Goal: Use online tool/utility: Utilize a website feature to perform a specific function

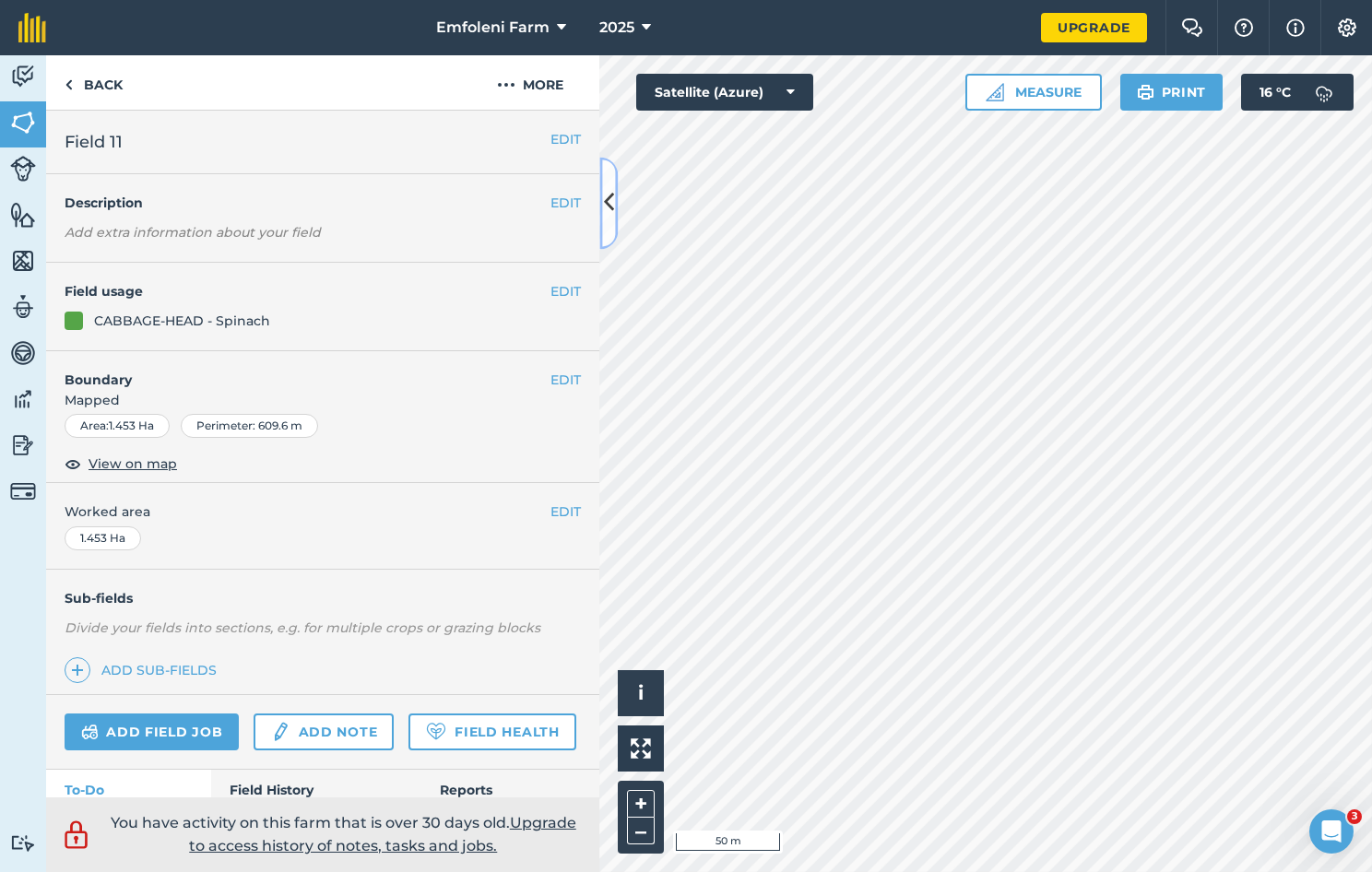
click at [616, 207] on button at bounding box center [608, 202] width 18 height 92
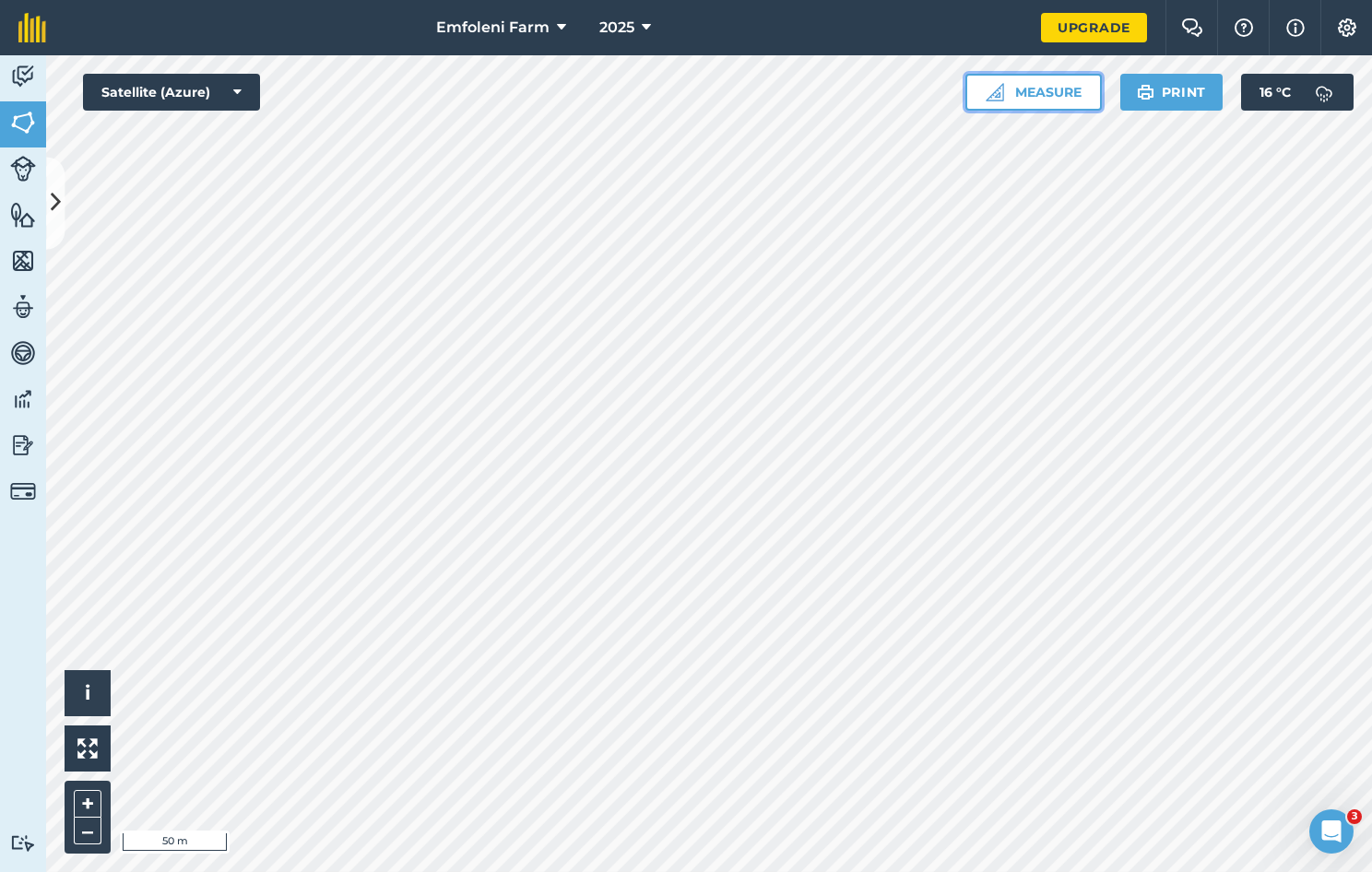
click at [1051, 95] on button "Measure" at bounding box center [1033, 91] width 136 height 37
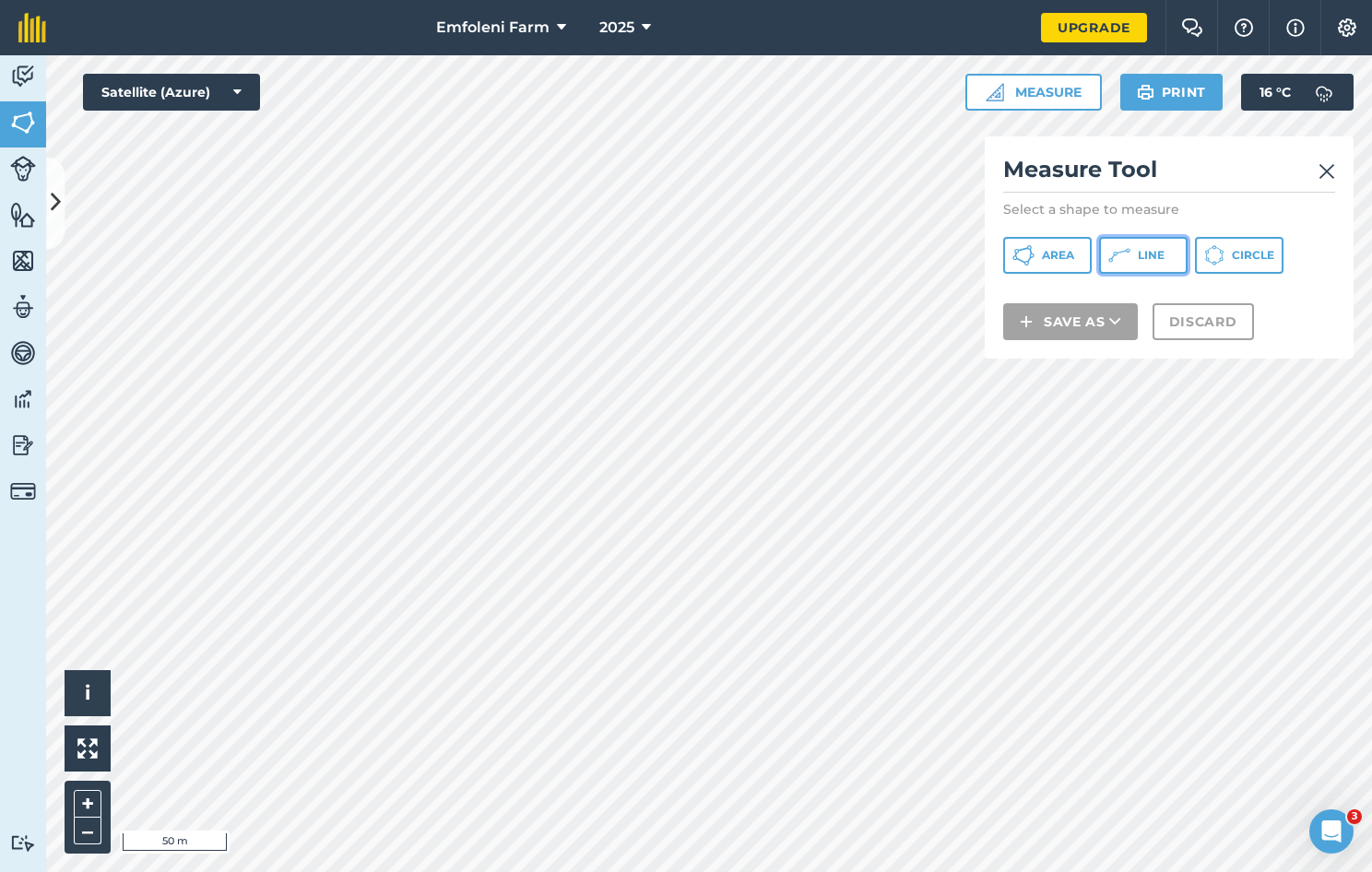
click at [1132, 256] on button "Line" at bounding box center [1142, 255] width 89 height 37
click at [1327, 168] on img at bounding box center [1326, 171] width 16 height 22
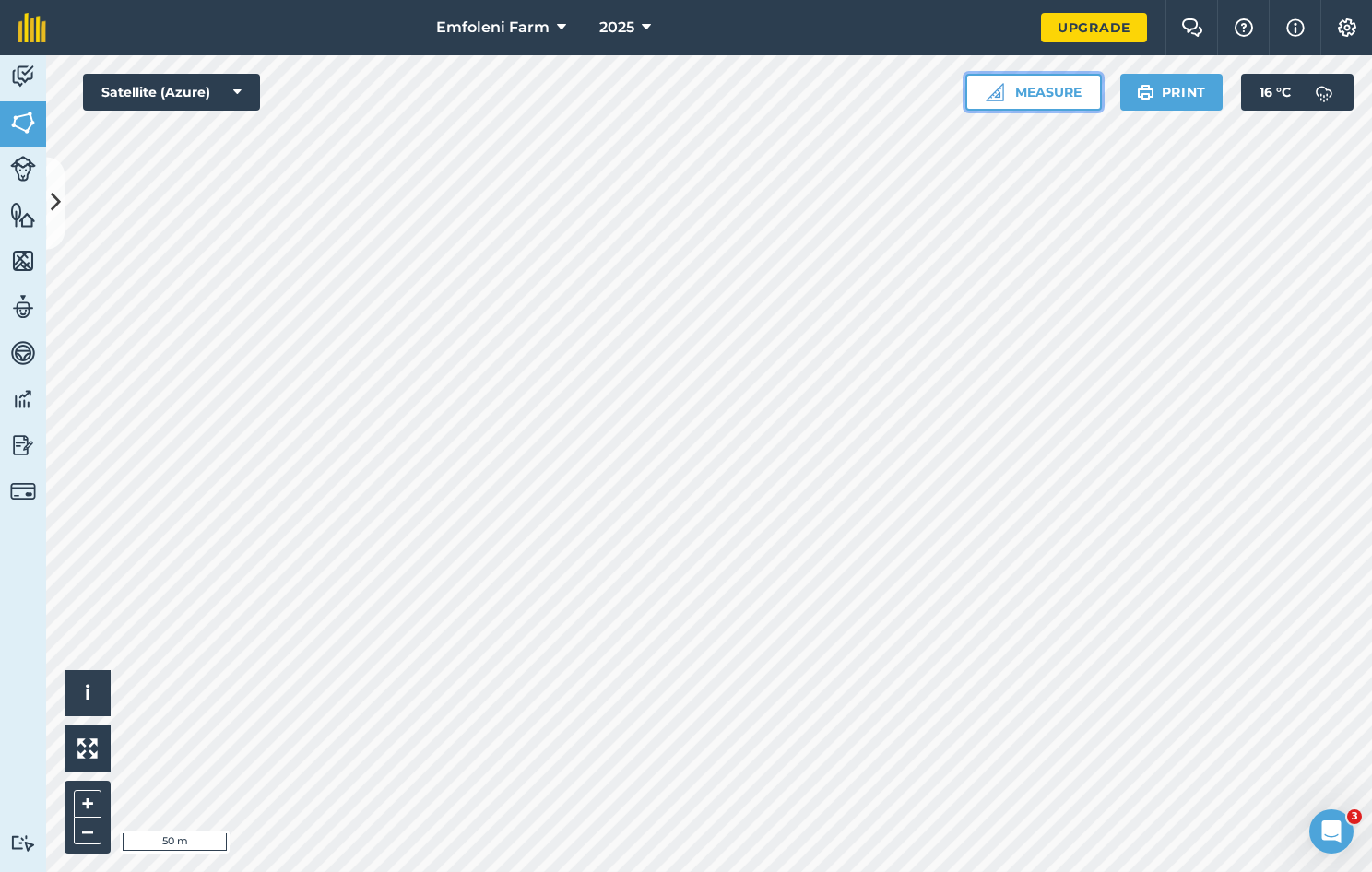
click at [1069, 100] on button "Measure" at bounding box center [1033, 91] width 136 height 37
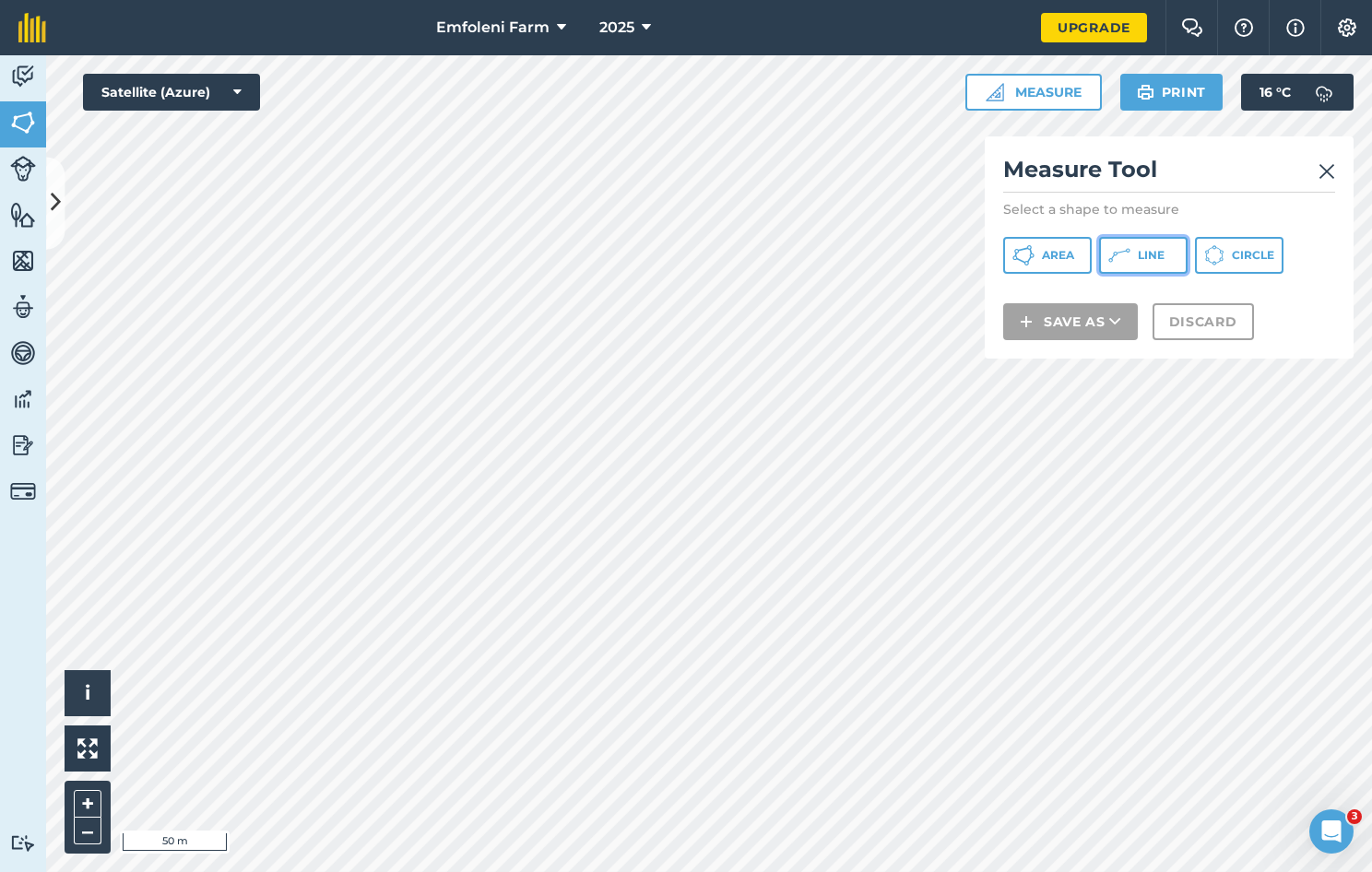
click at [1127, 247] on icon at bounding box center [1119, 254] width 22 height 22
click at [1321, 174] on img at bounding box center [1326, 171] width 16 height 22
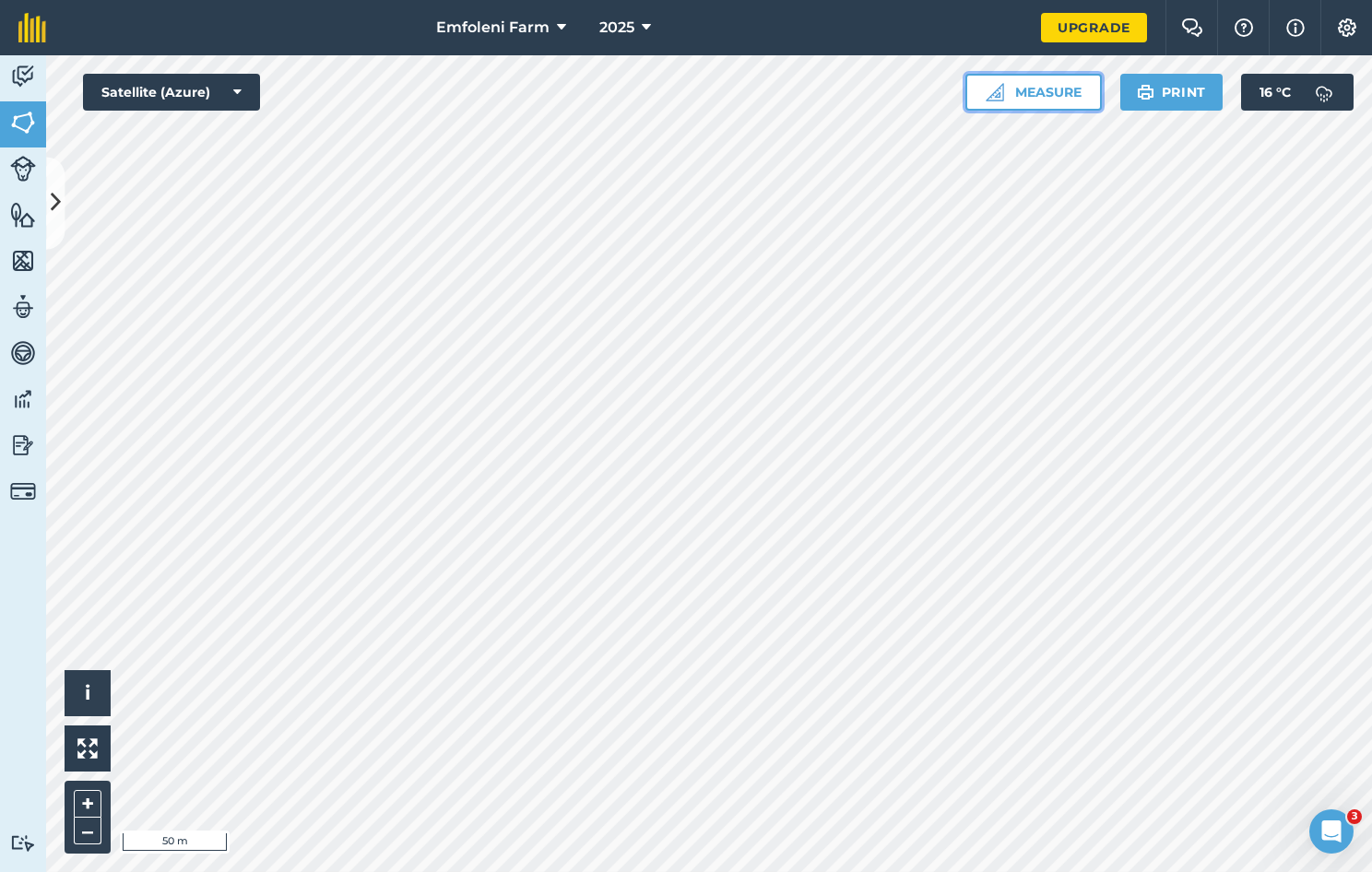
click at [1060, 88] on button "Measure" at bounding box center [1033, 91] width 136 height 37
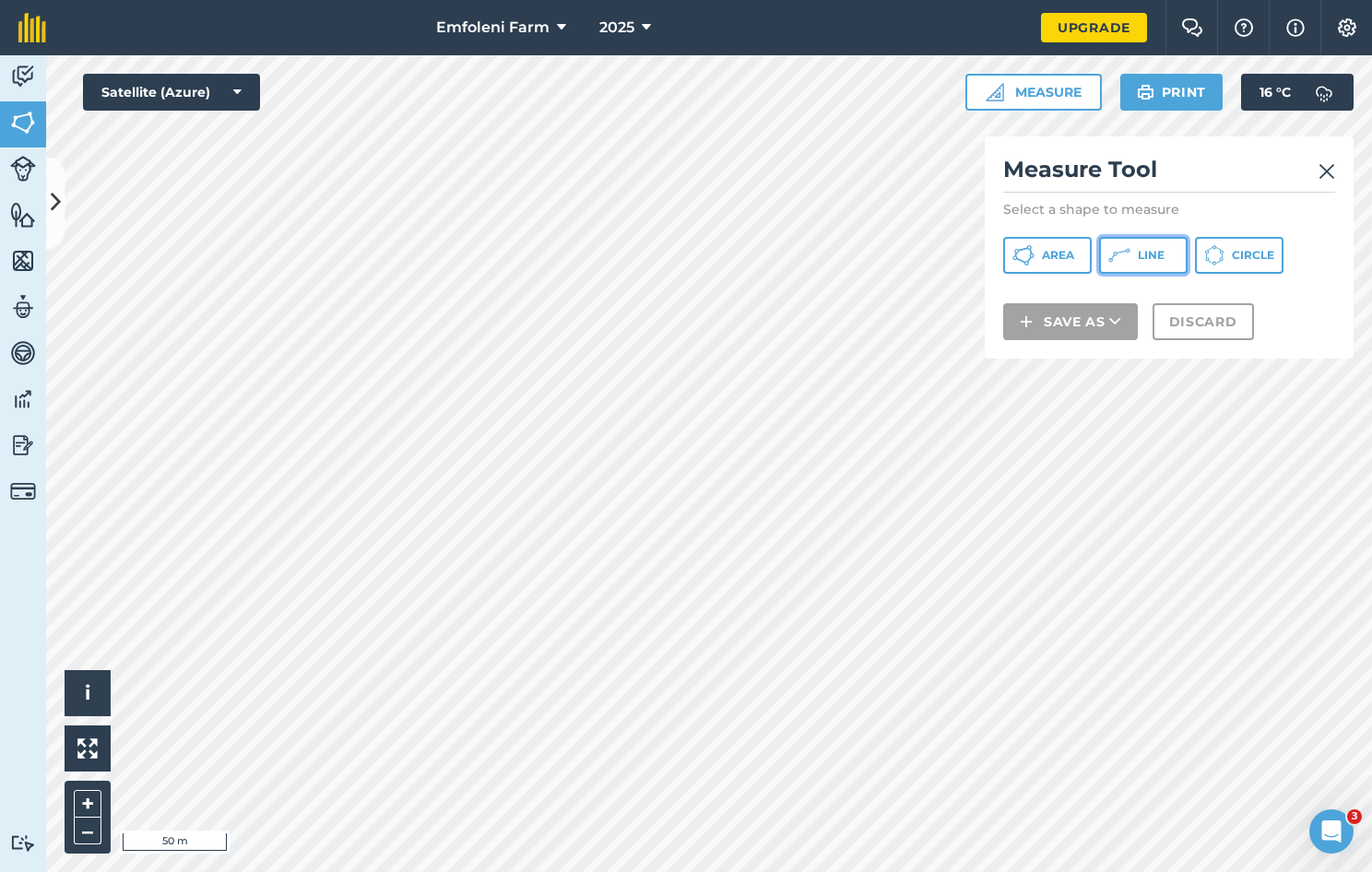
click at [1159, 255] on span "Line" at bounding box center [1151, 254] width 27 height 14
click at [1329, 168] on img at bounding box center [1326, 171] width 16 height 22
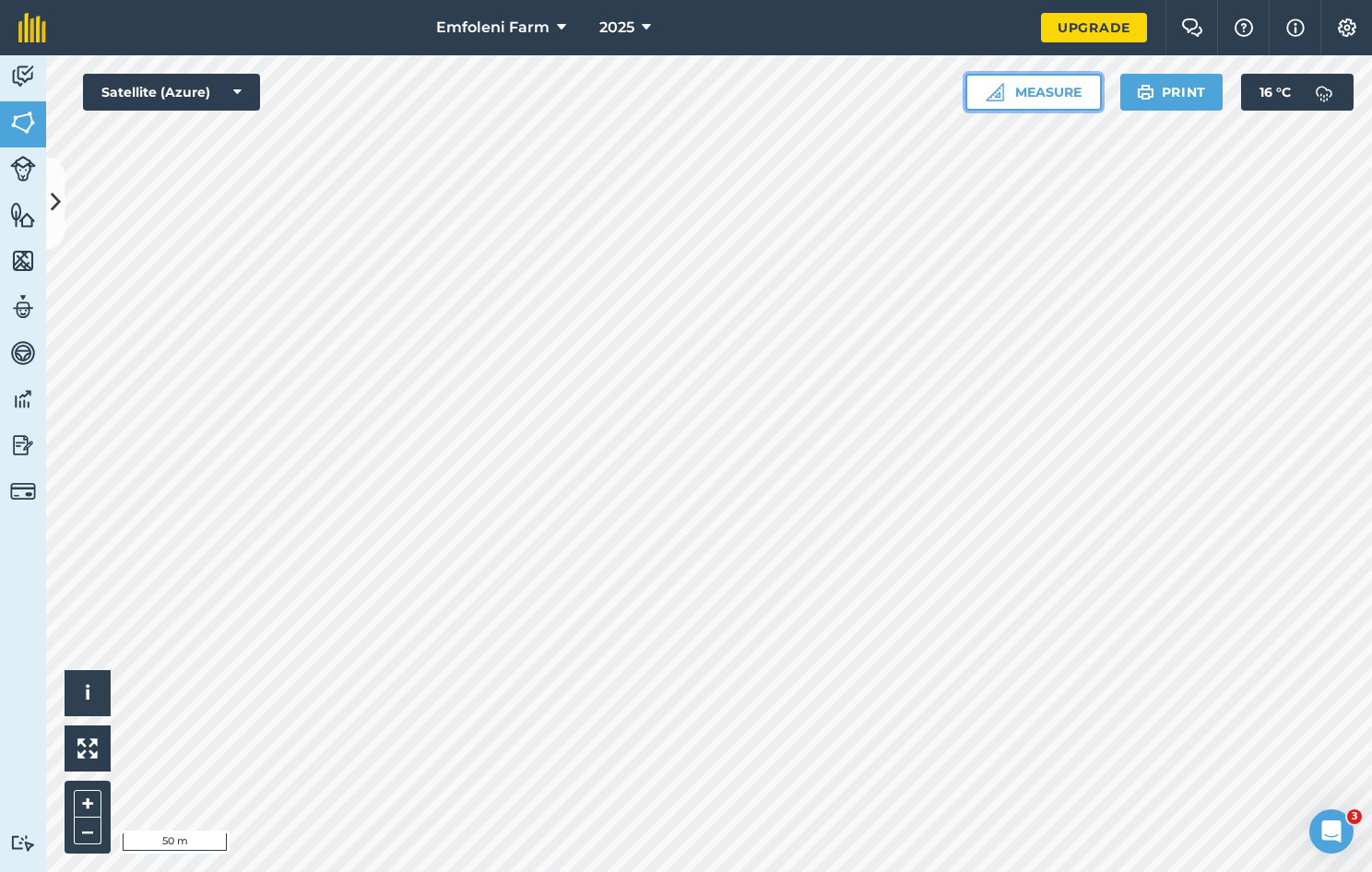
click at [1072, 99] on button "Measure" at bounding box center [1033, 91] width 136 height 37
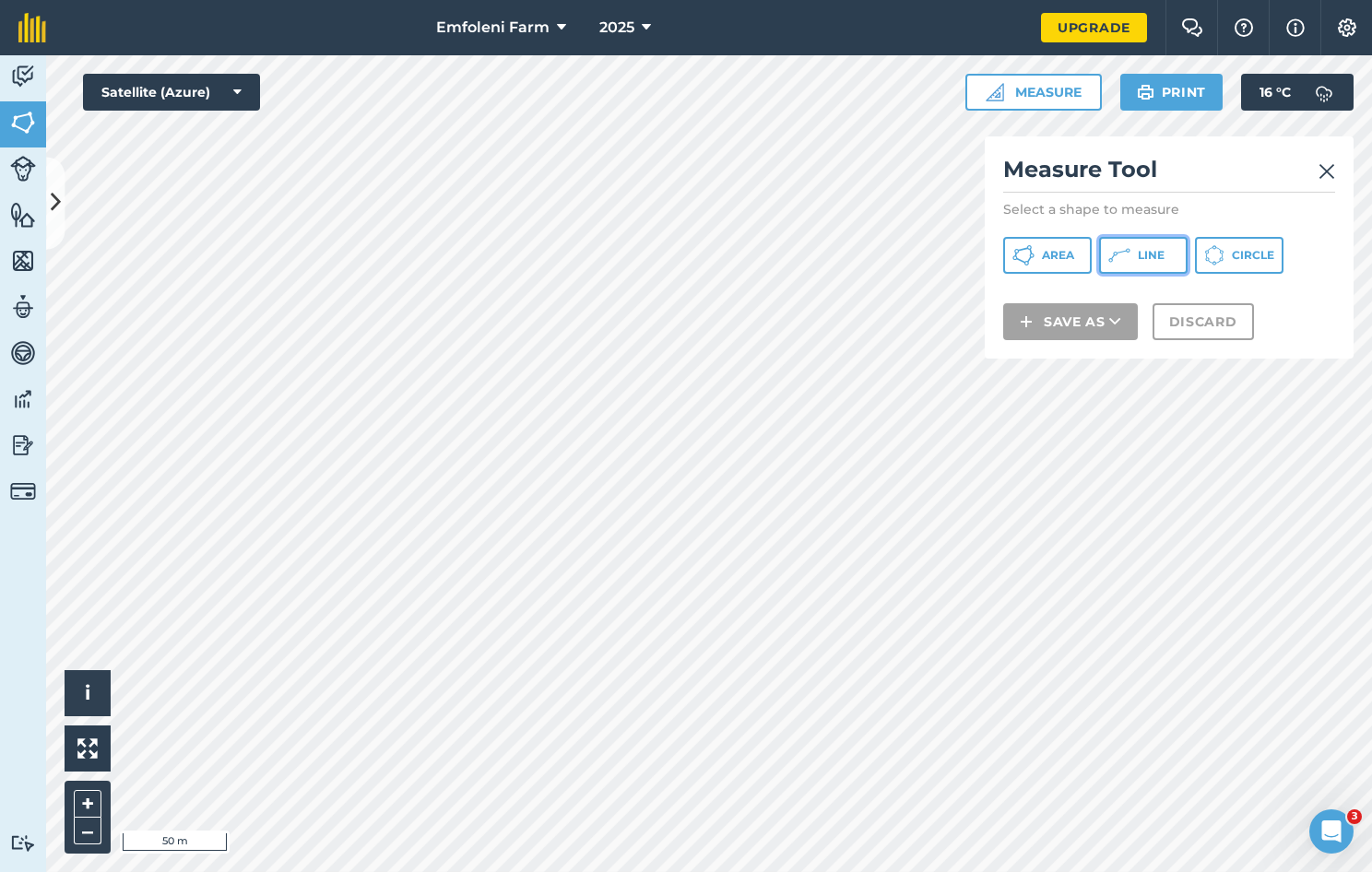
click at [1144, 249] on span "Line" at bounding box center [1151, 254] width 27 height 14
click at [1322, 172] on img at bounding box center [1326, 171] width 16 height 22
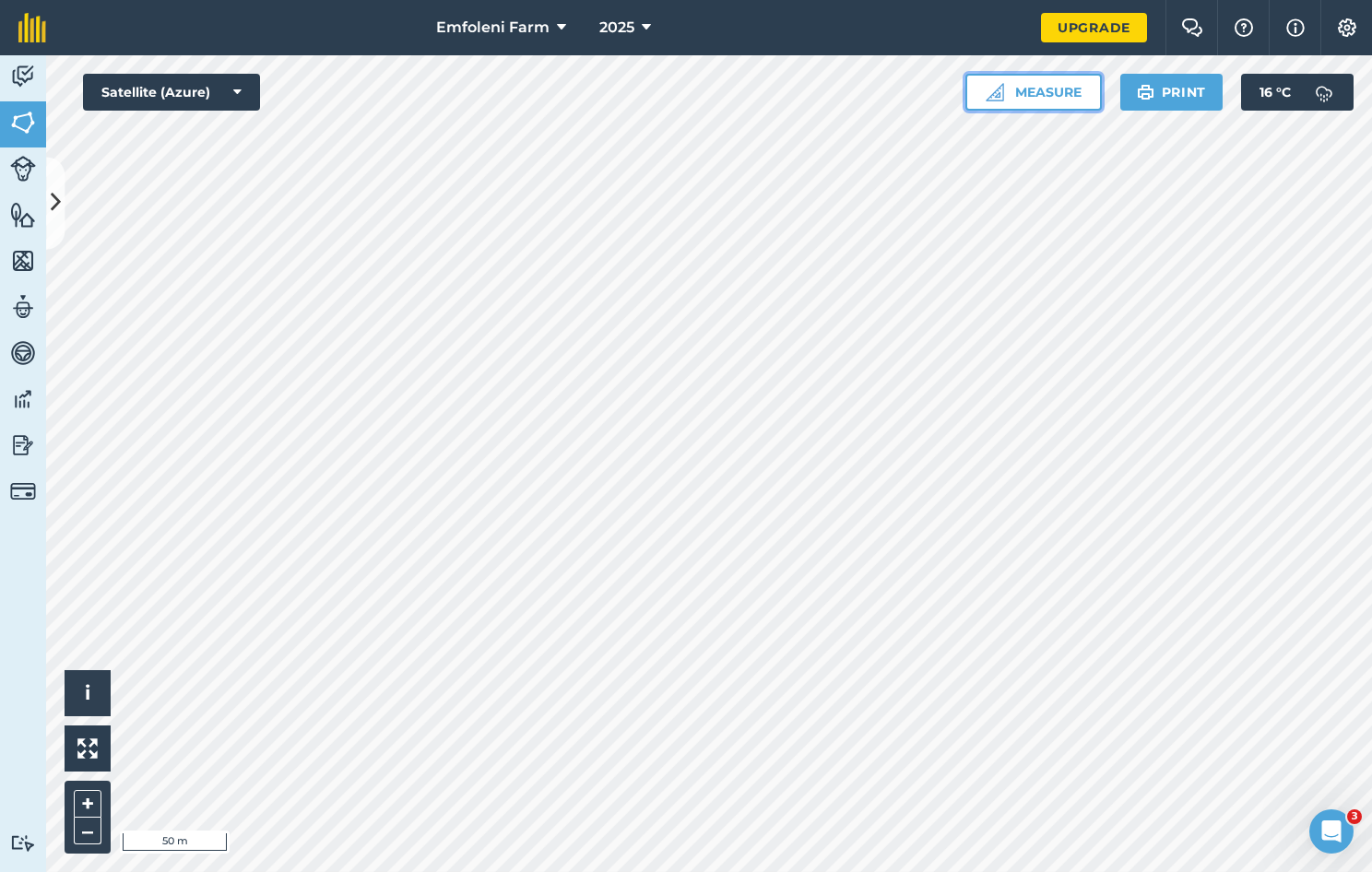
click at [1066, 99] on button "Measure" at bounding box center [1033, 91] width 136 height 37
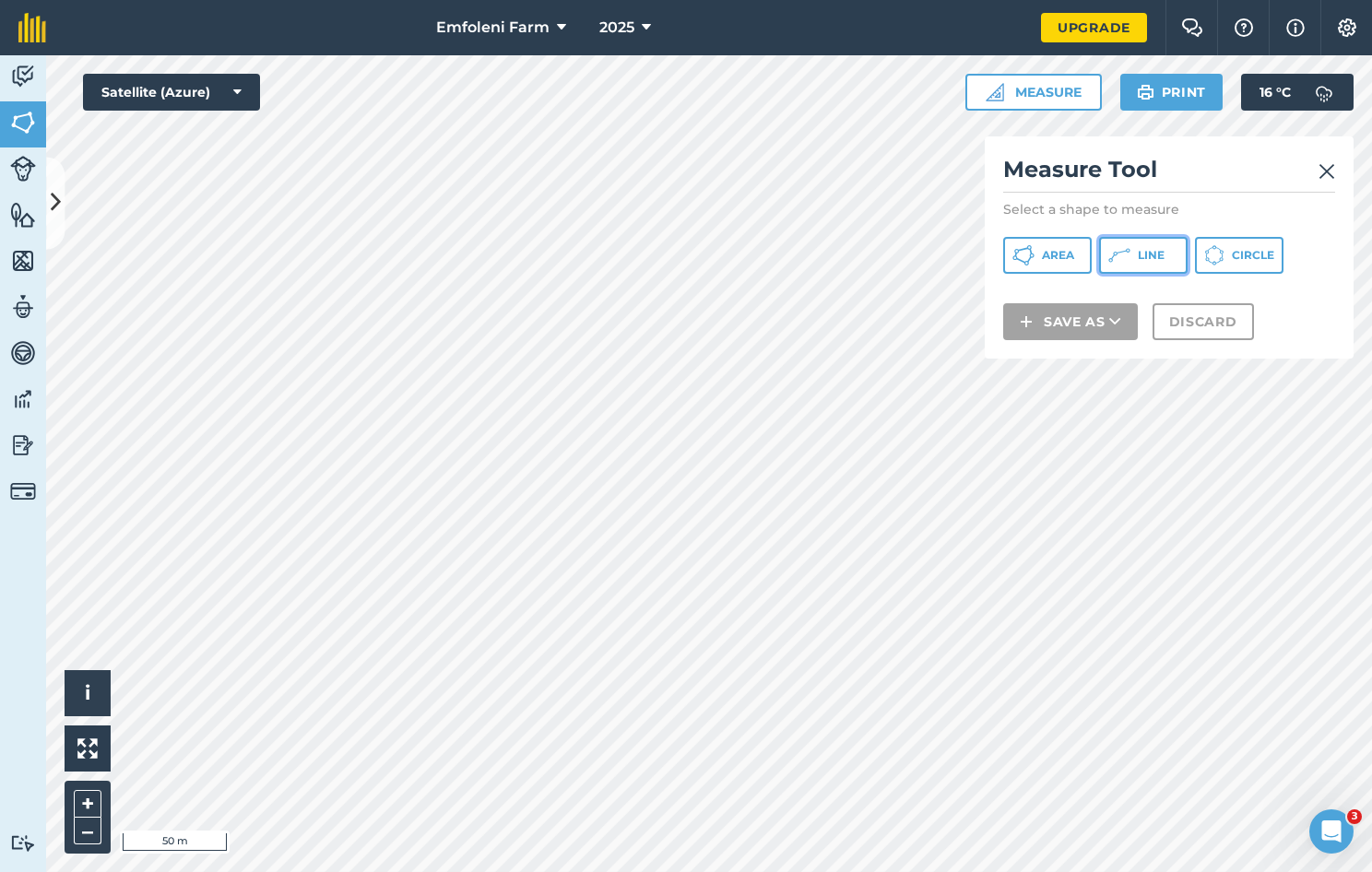
click at [1151, 250] on span "Line" at bounding box center [1151, 254] width 27 height 14
click at [1323, 172] on img at bounding box center [1326, 171] width 16 height 22
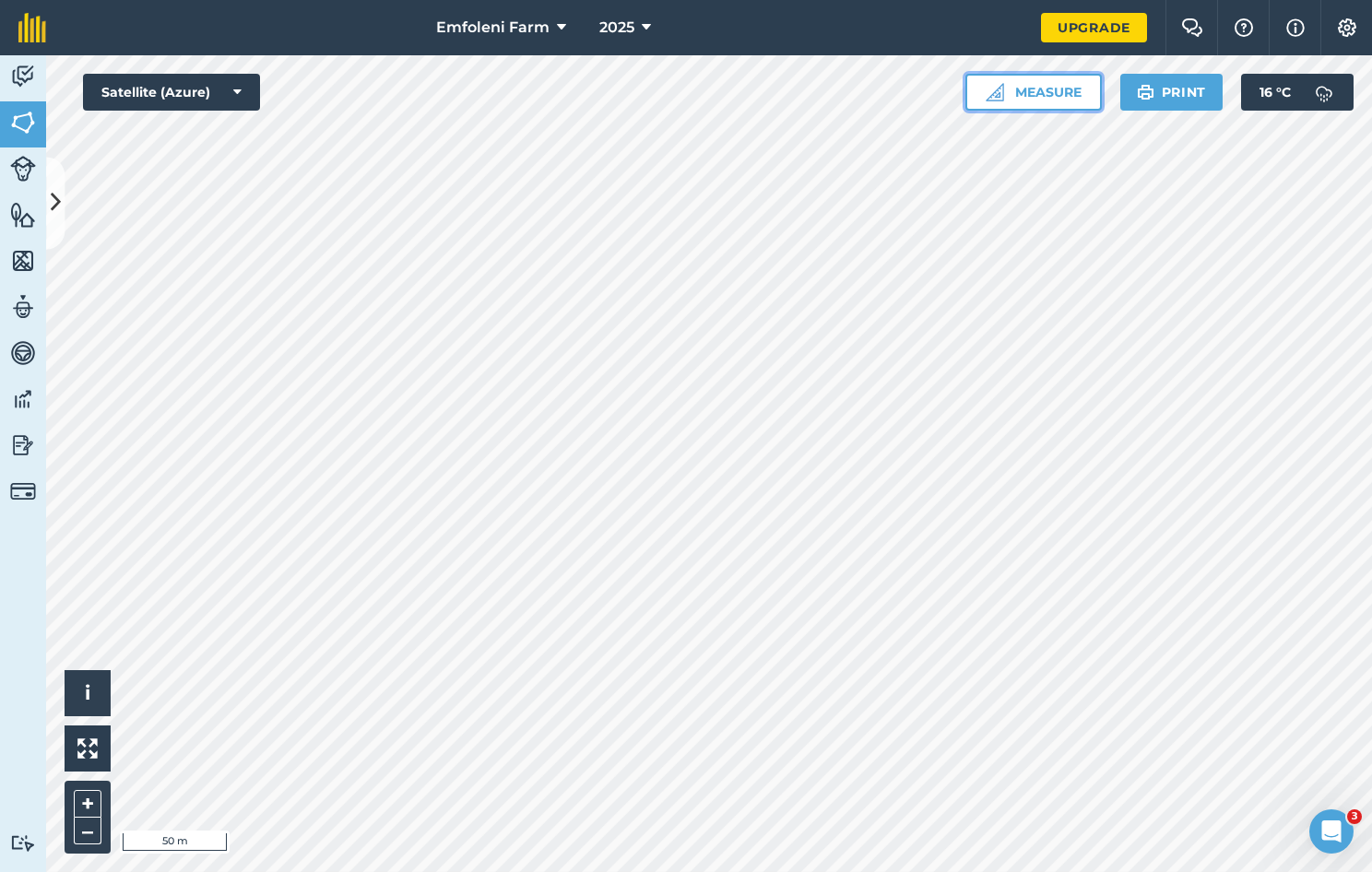
click at [1035, 82] on button "Measure" at bounding box center [1033, 91] width 136 height 37
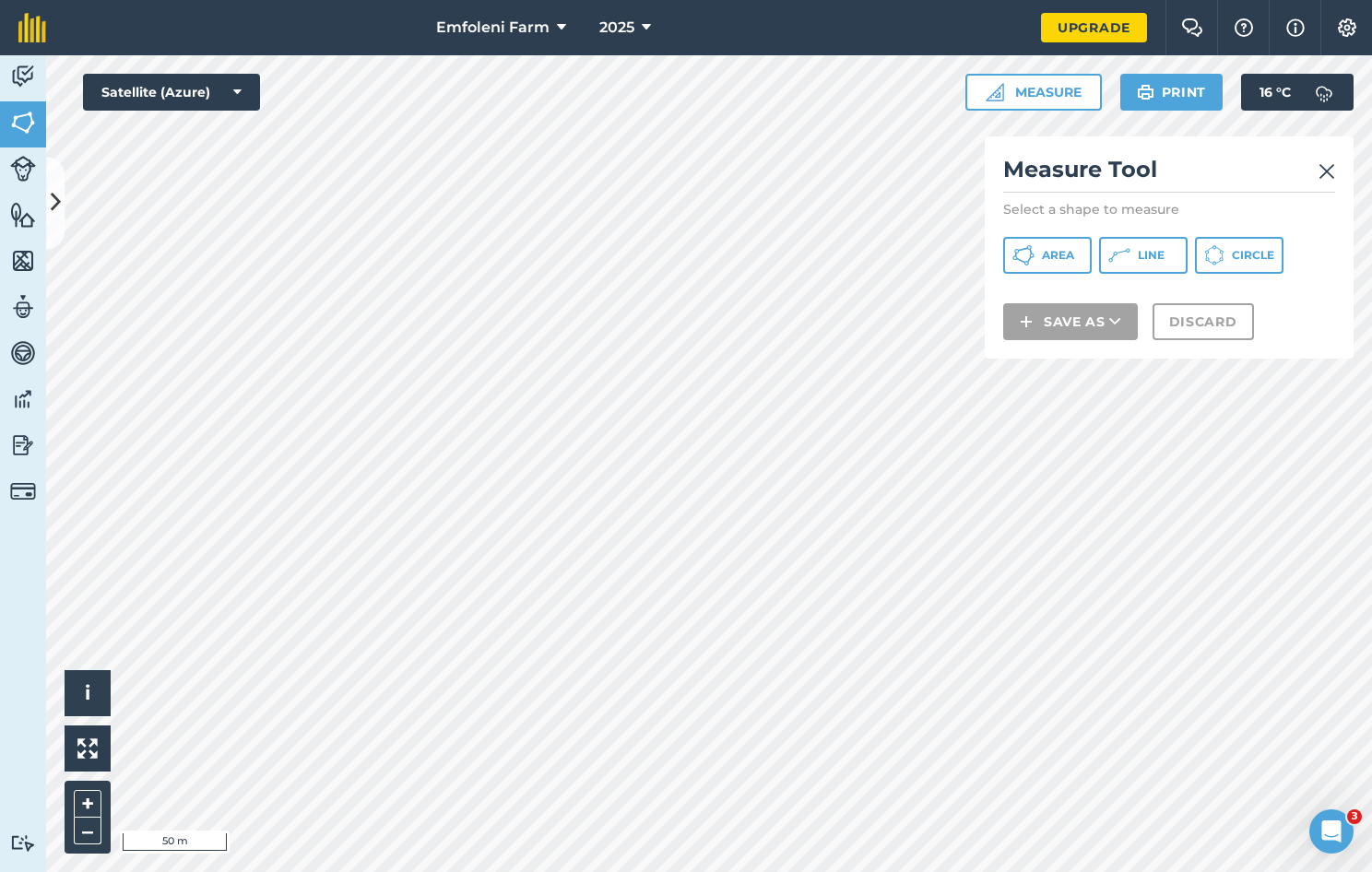
click at [1322, 172] on img at bounding box center [1326, 171] width 16 height 22
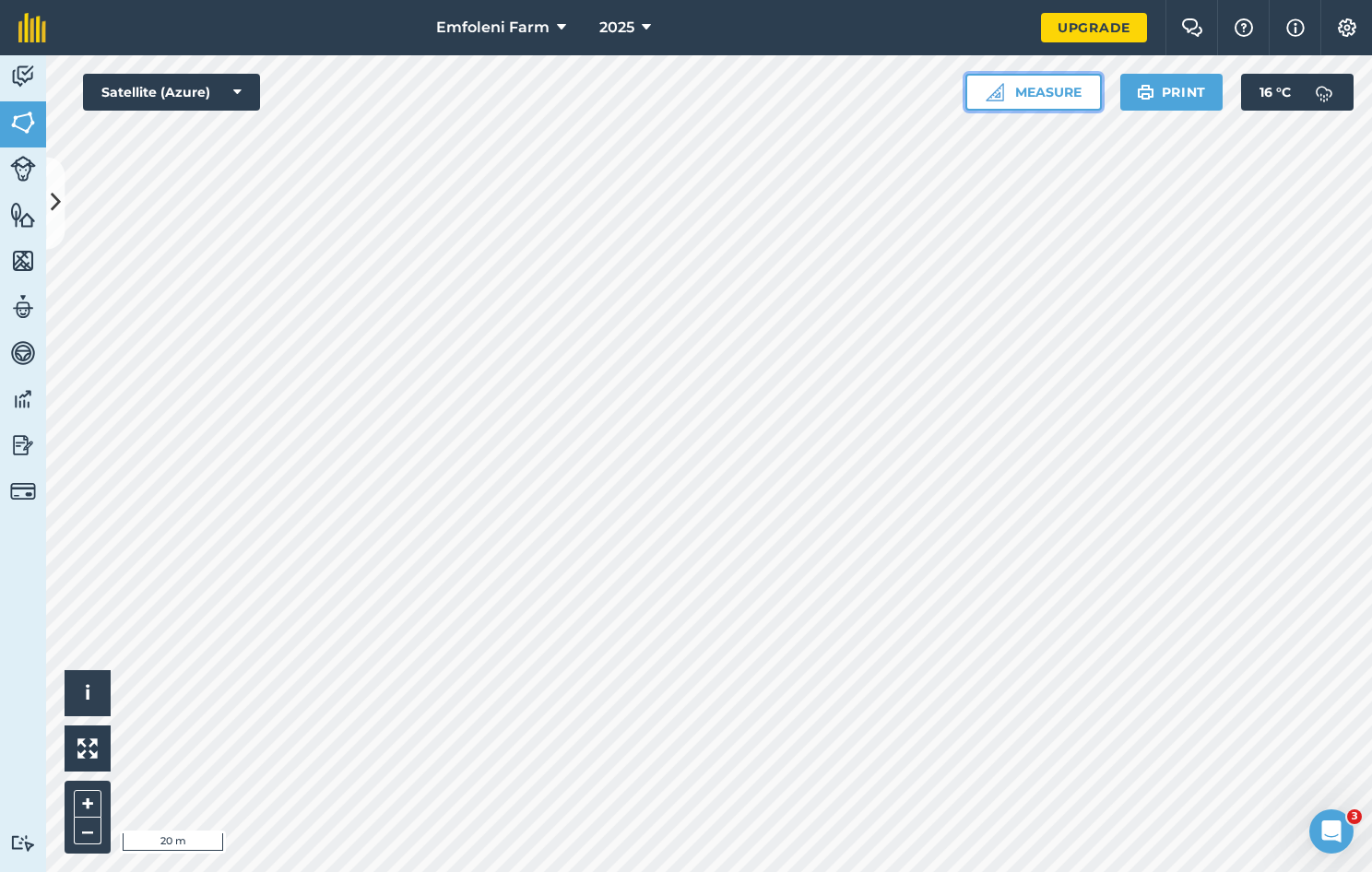
click at [1034, 87] on button "Measure" at bounding box center [1033, 91] width 136 height 37
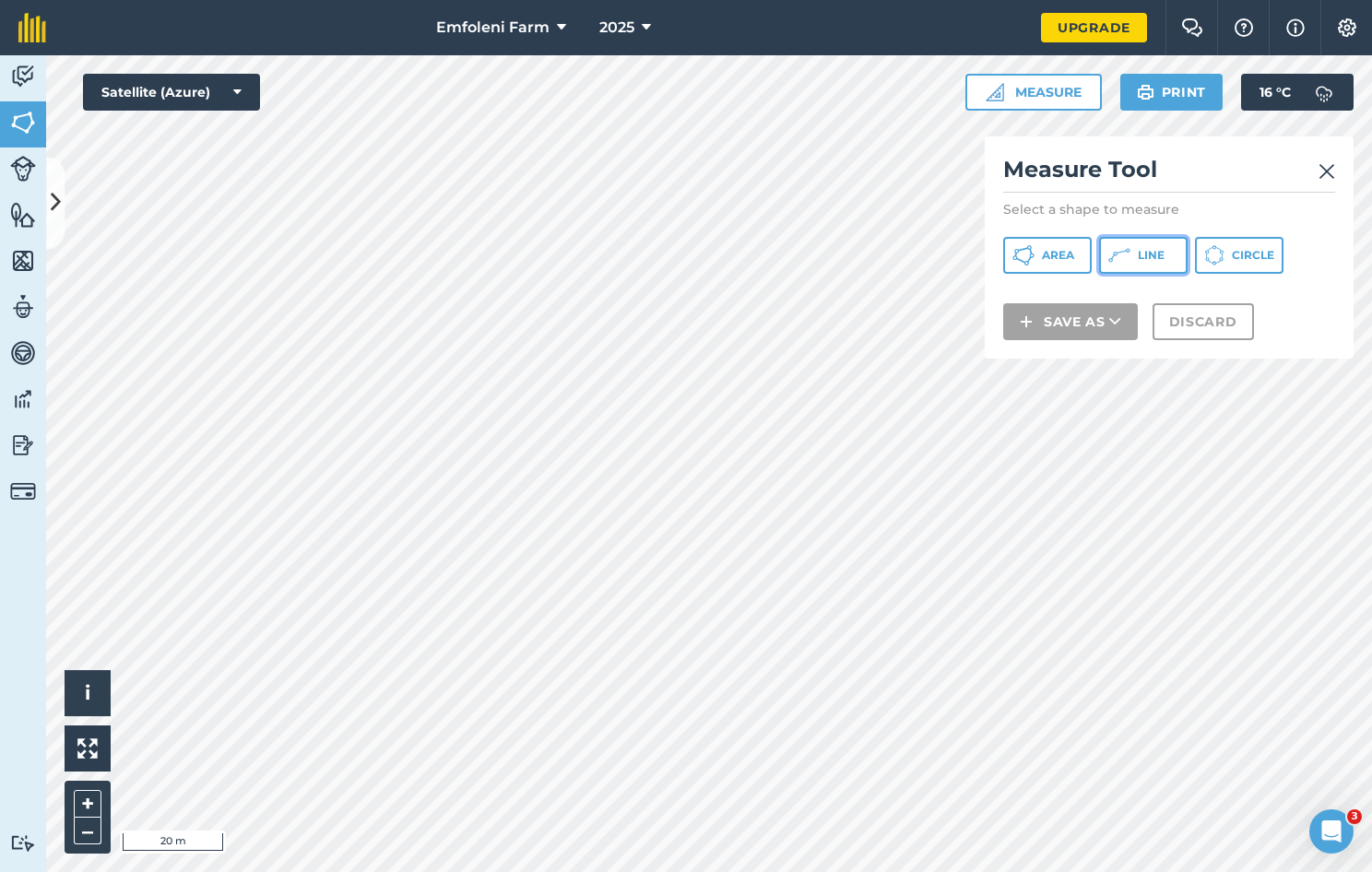
click at [1142, 255] on span "Line" at bounding box center [1151, 254] width 27 height 14
click at [1323, 170] on img at bounding box center [1326, 171] width 16 height 22
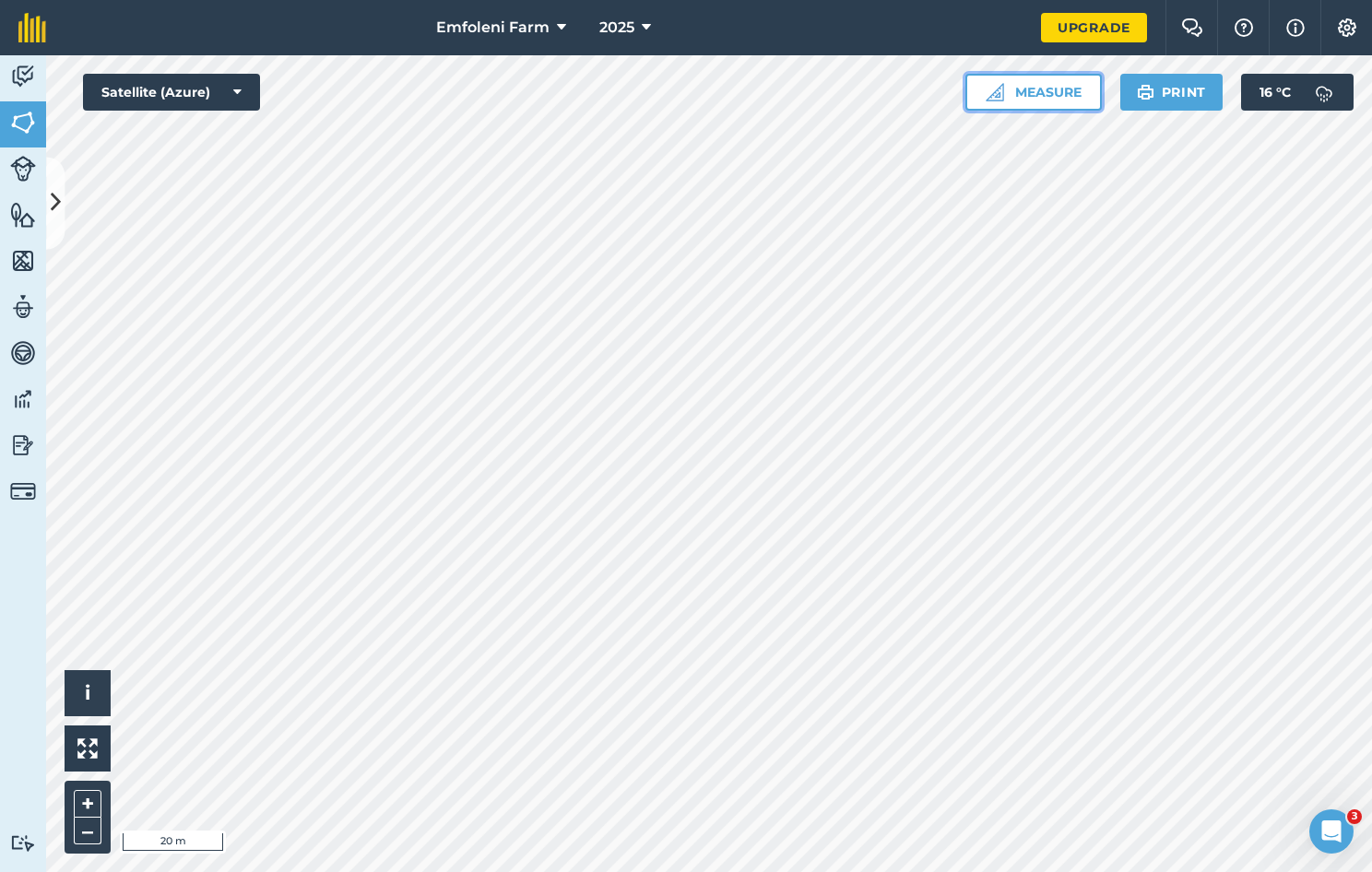
click at [1037, 96] on button "Measure" at bounding box center [1033, 91] width 136 height 37
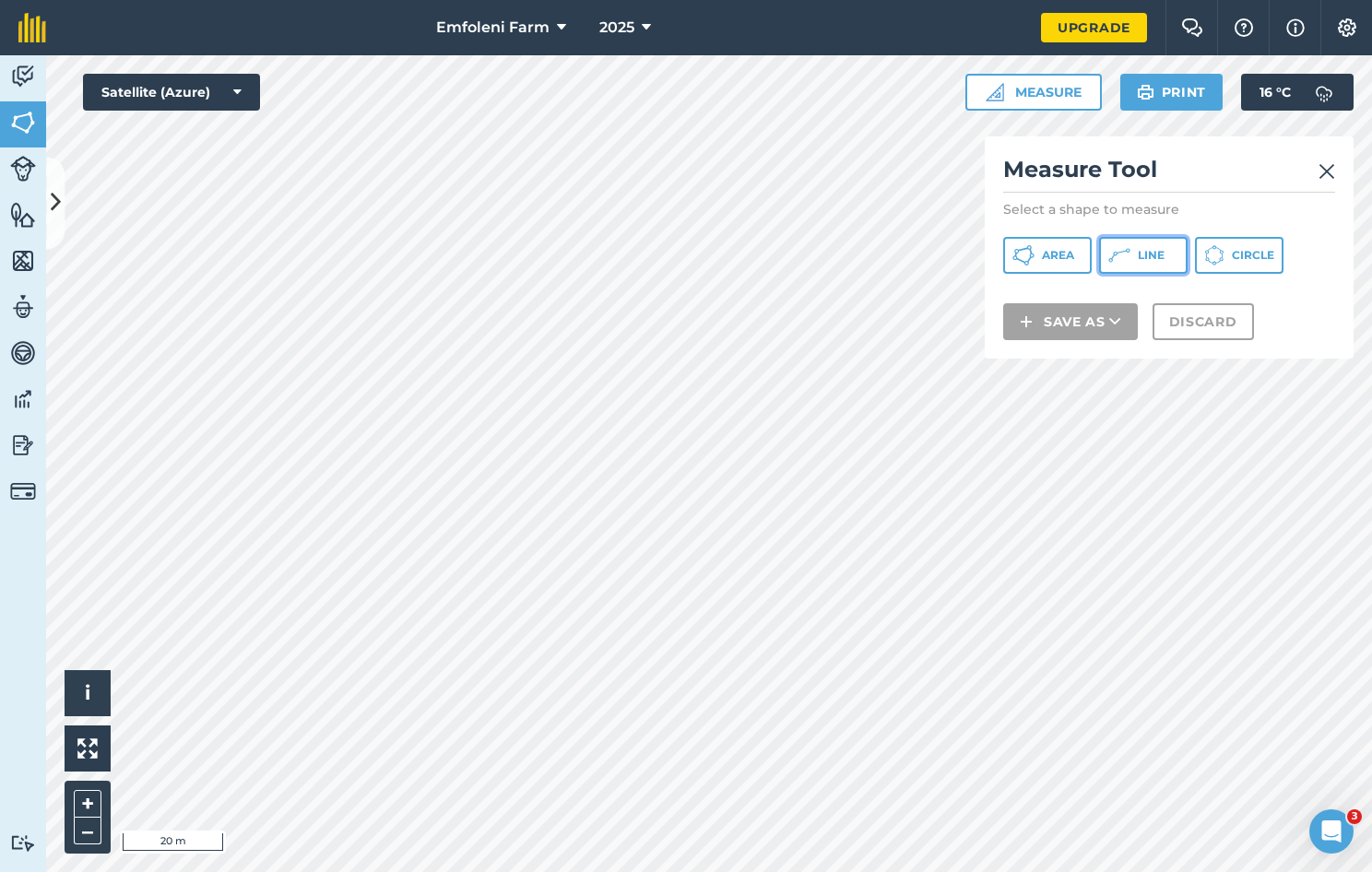
click at [1142, 245] on button "Line" at bounding box center [1142, 255] width 89 height 37
click at [1325, 170] on img at bounding box center [1326, 171] width 16 height 22
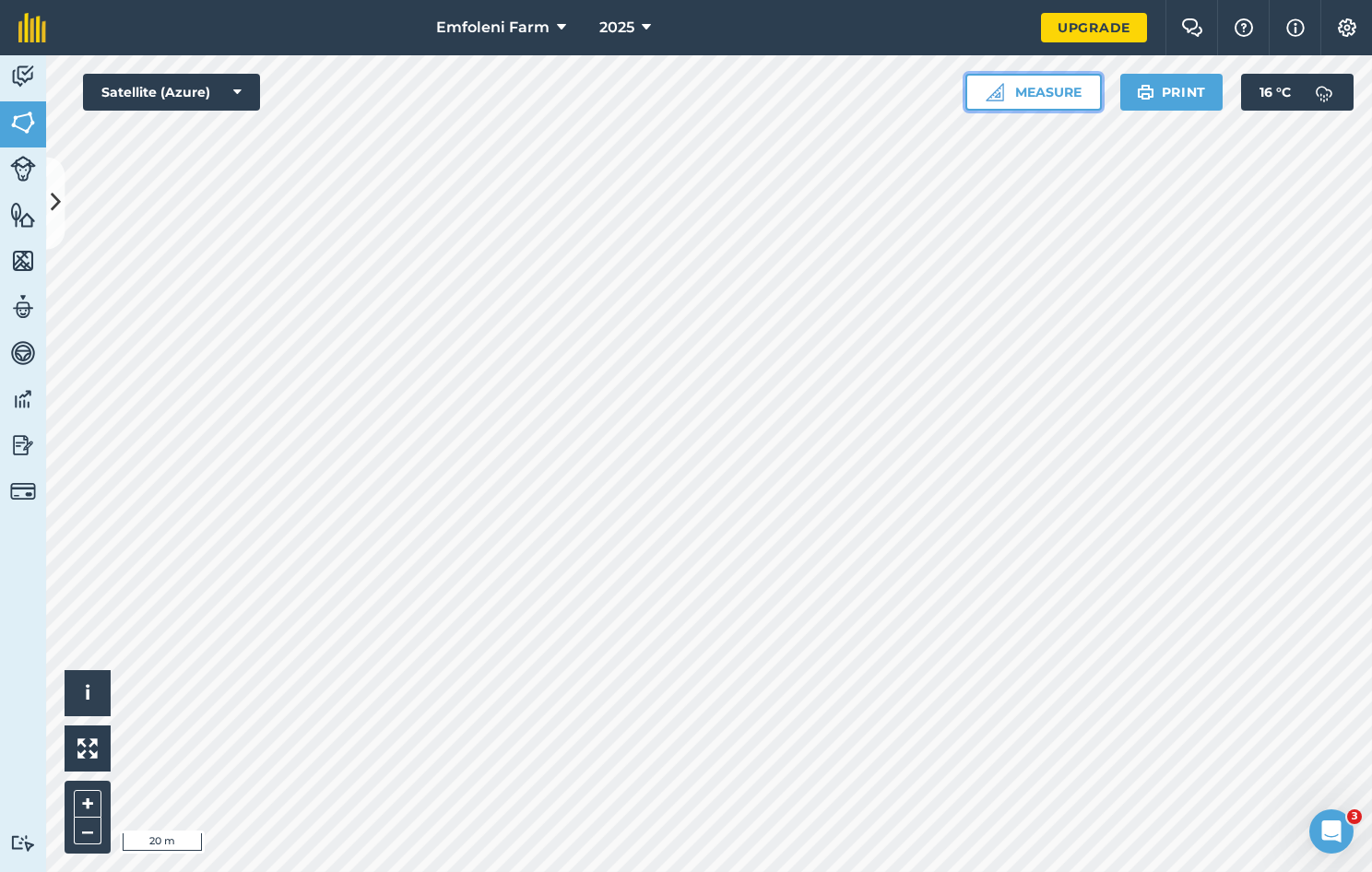
click at [1059, 94] on button "Measure" at bounding box center [1033, 91] width 136 height 37
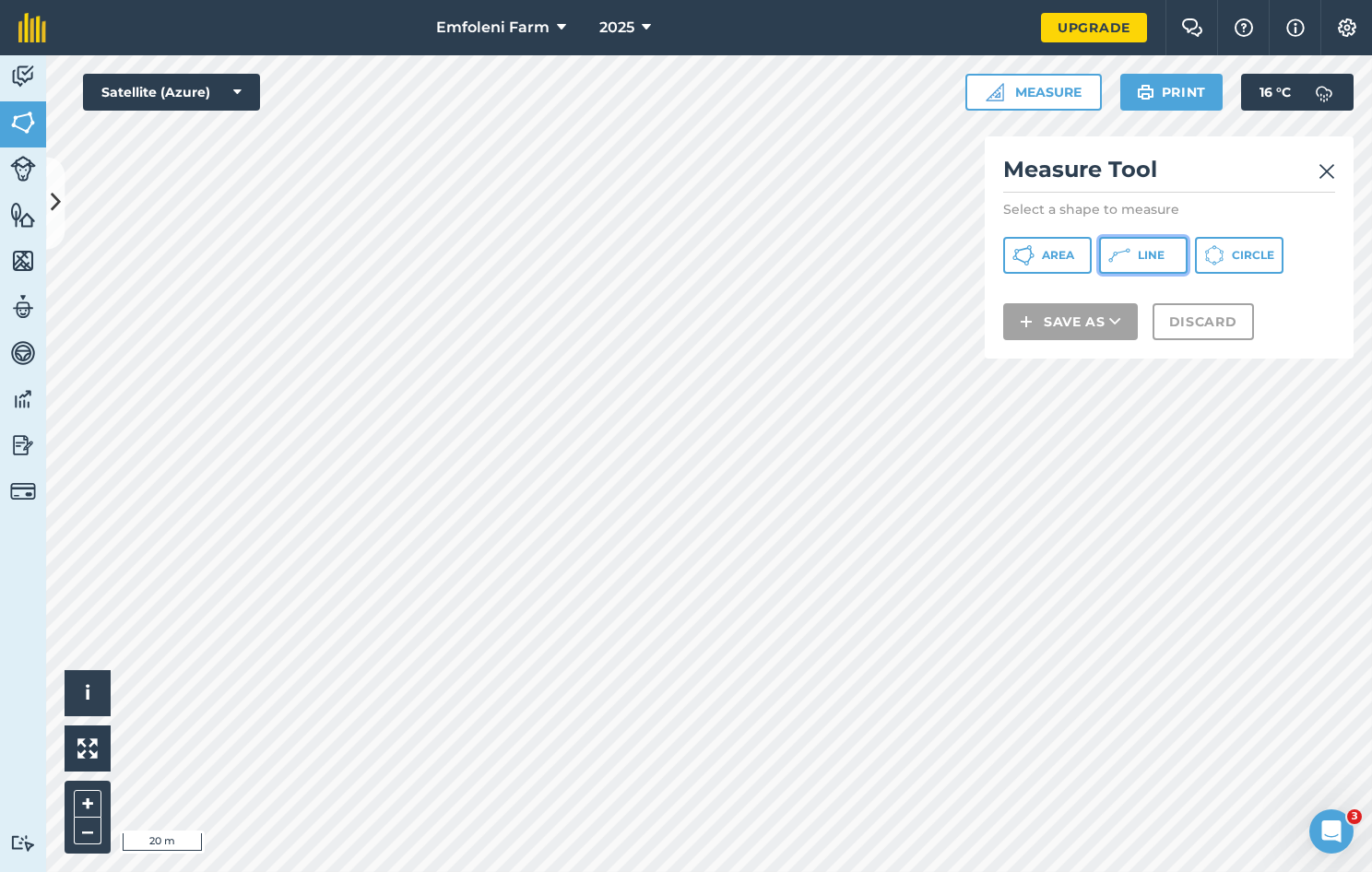
click at [1147, 253] on span "Line" at bounding box center [1151, 254] width 27 height 14
click at [1324, 174] on img at bounding box center [1326, 171] width 16 height 22
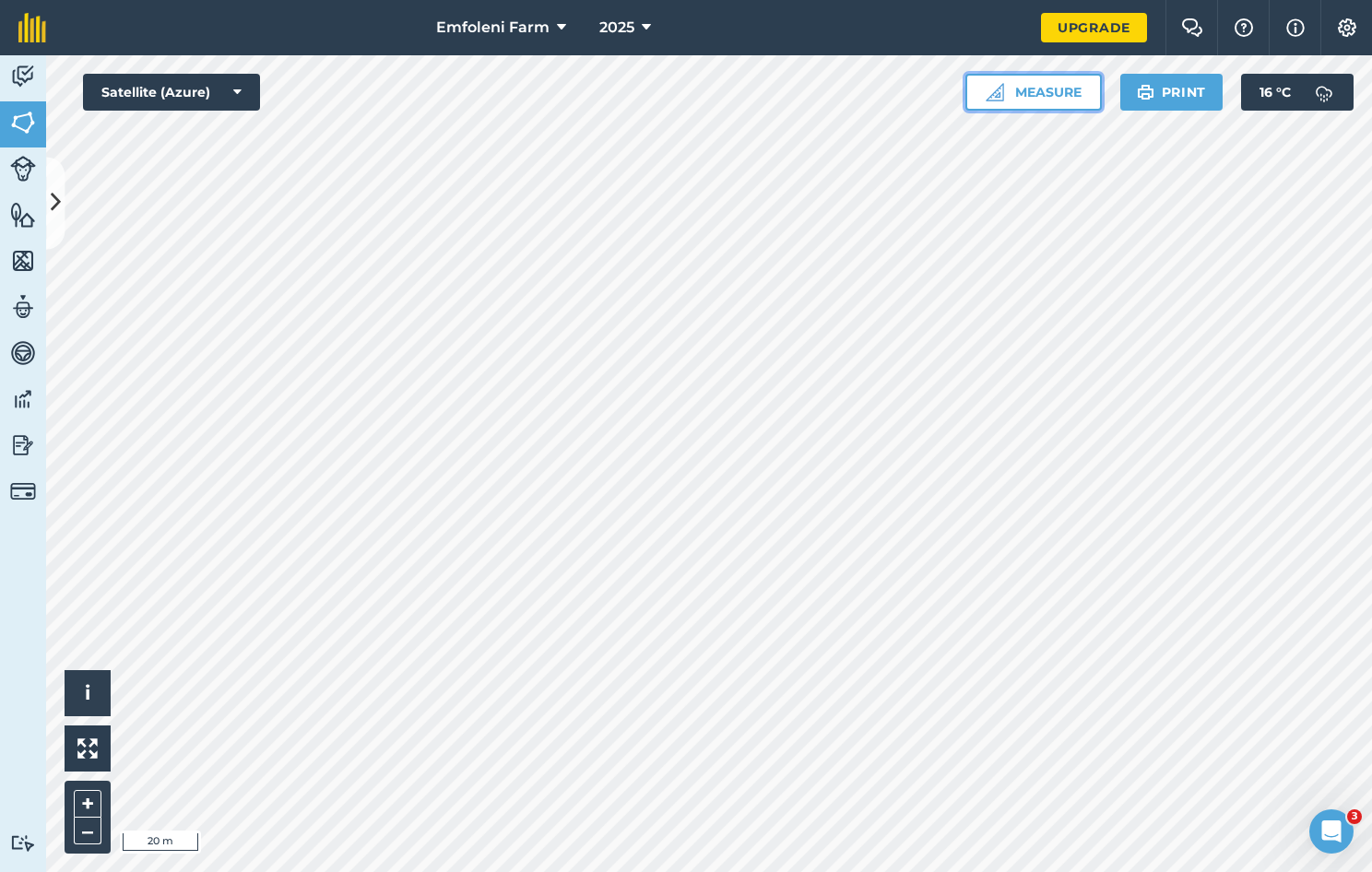
click at [1035, 98] on button "Measure" at bounding box center [1033, 91] width 136 height 37
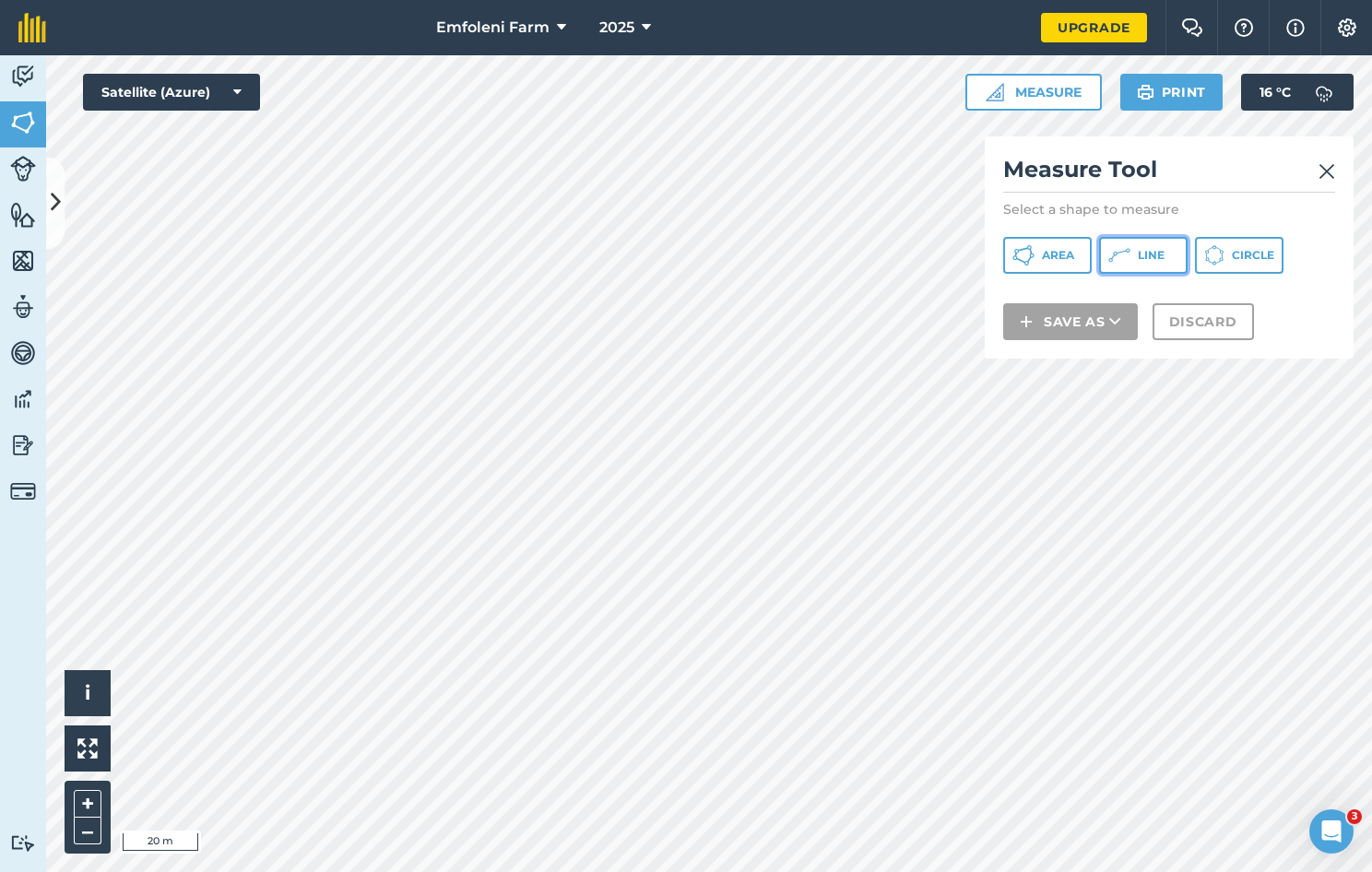
click at [1153, 244] on button "Line" at bounding box center [1142, 255] width 89 height 37
click at [1328, 168] on img at bounding box center [1326, 171] width 16 height 22
